Goal: Find specific page/section: Find specific page/section

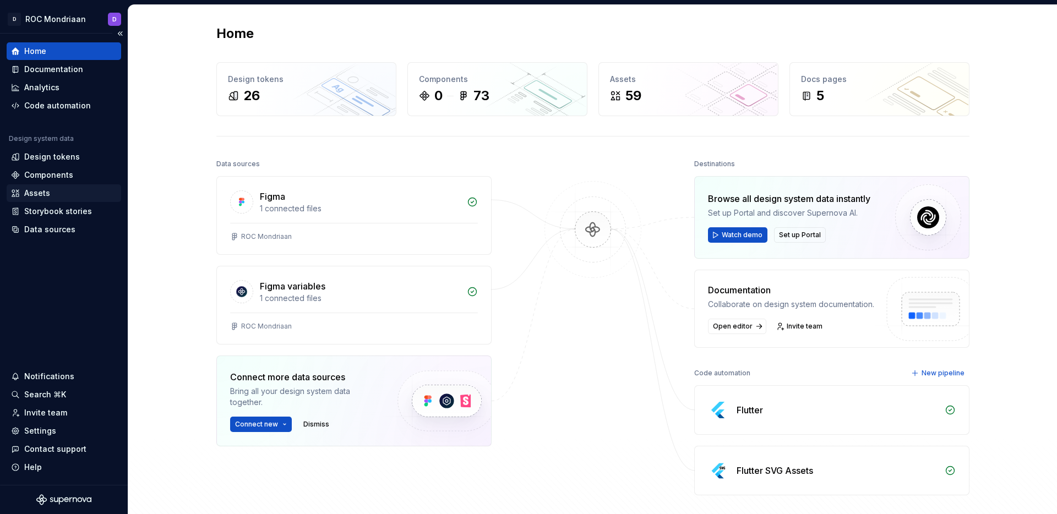
click at [52, 192] on div "Assets" at bounding box center [64, 193] width 106 height 11
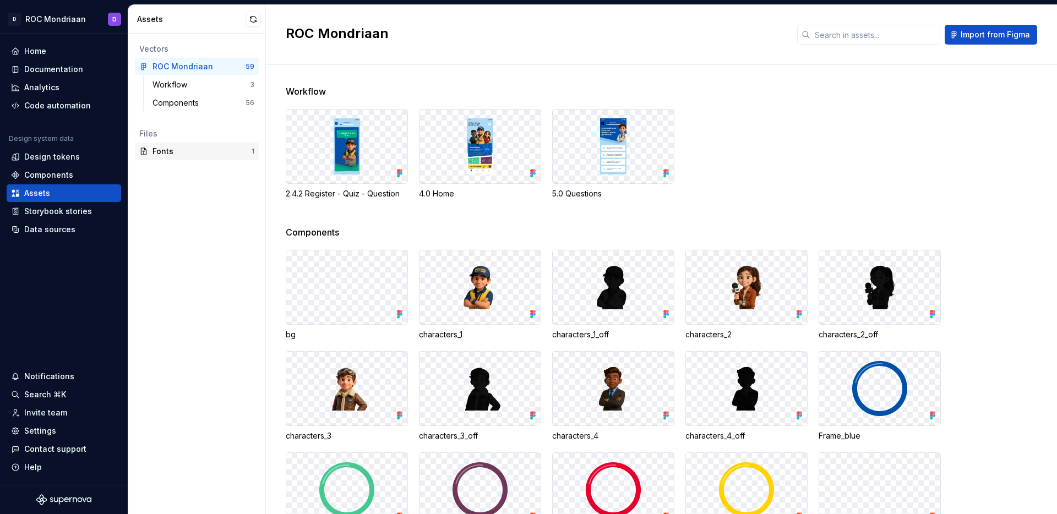
click at [188, 148] on div "Fonts" at bounding box center [202, 151] width 99 height 11
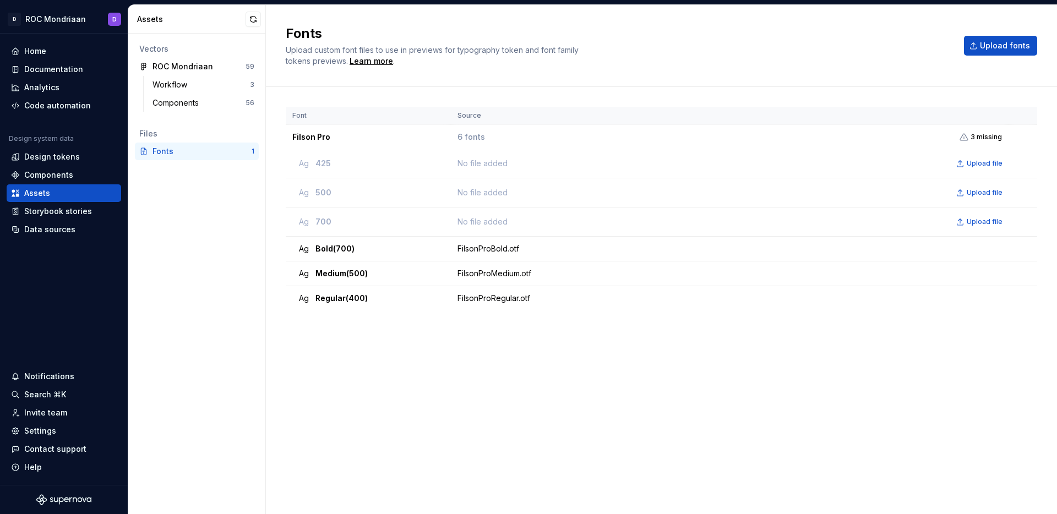
click at [227, 154] on div "Fonts" at bounding box center [202, 151] width 99 height 11
click at [488, 250] on div "FilsonProBold.otf" at bounding box center [733, 248] width 550 height 11
click at [482, 244] on div "FilsonProBold.otf" at bounding box center [733, 248] width 550 height 11
click at [629, 258] on td "FilsonProBold.otf" at bounding box center [730, 249] width 558 height 25
